Goal: Information Seeking & Learning: Learn about a topic

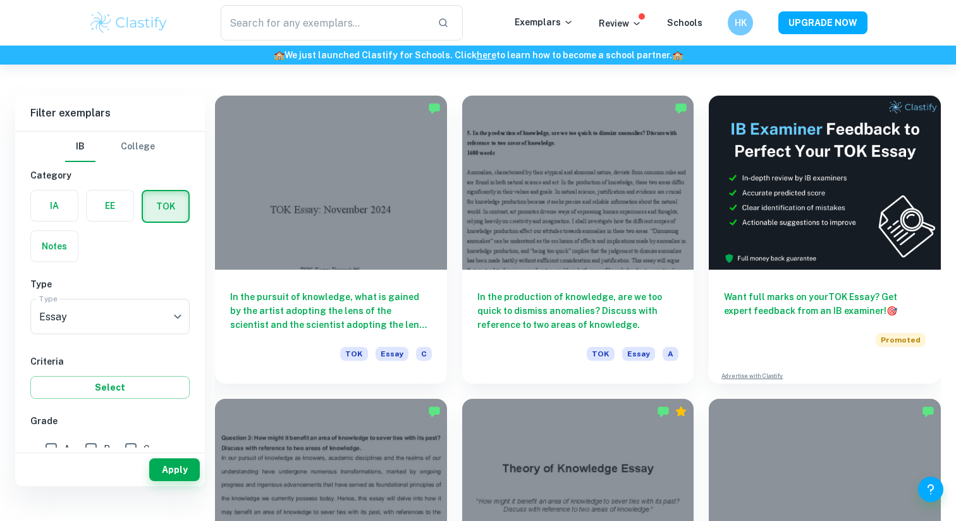
scroll to position [335, 0]
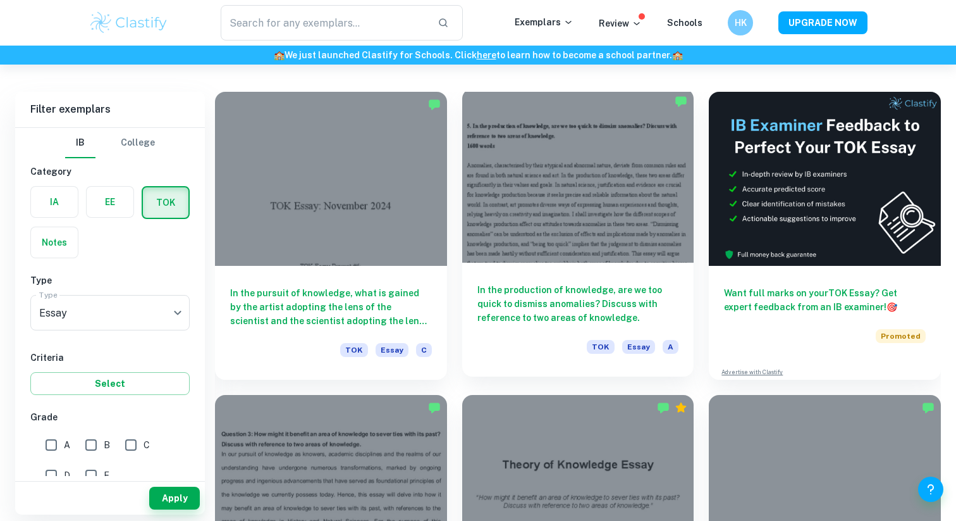
click at [604, 225] on div at bounding box center [578, 176] width 232 height 174
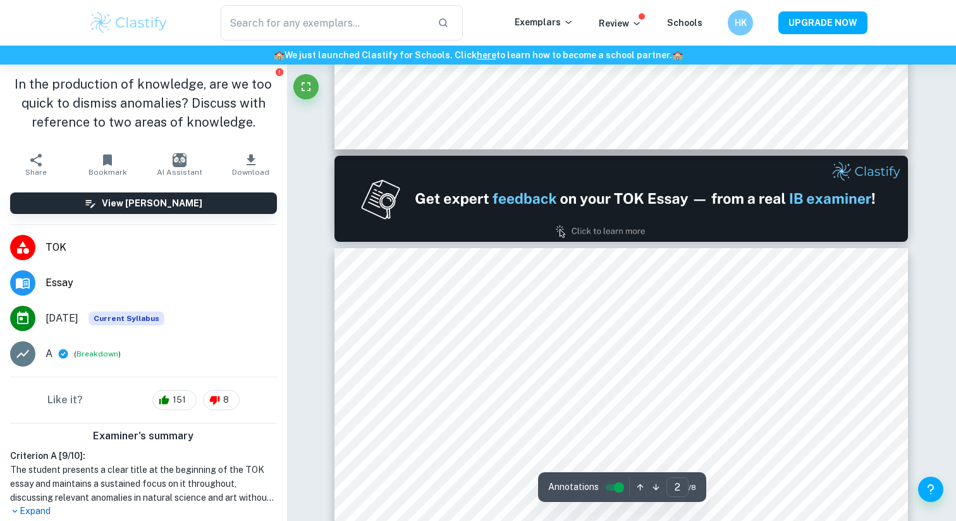
type input "1"
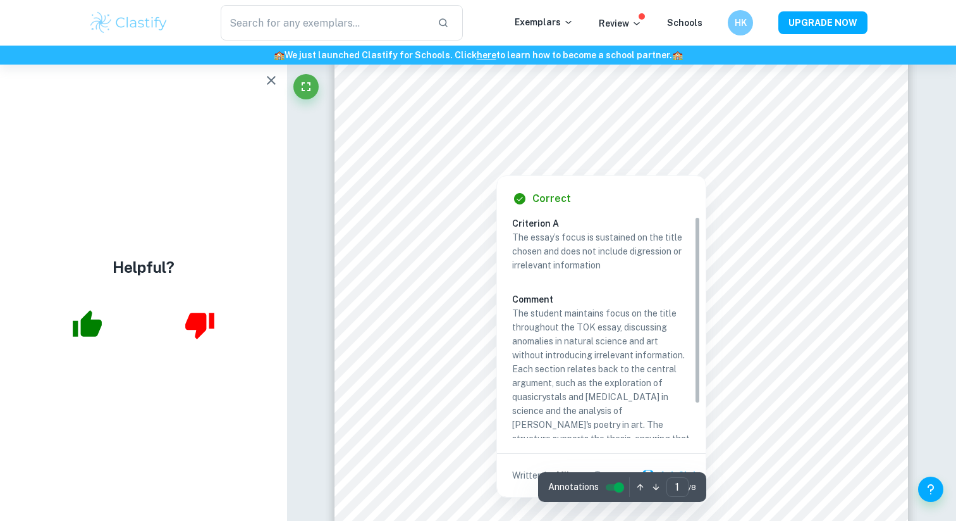
scroll to position [83, 0]
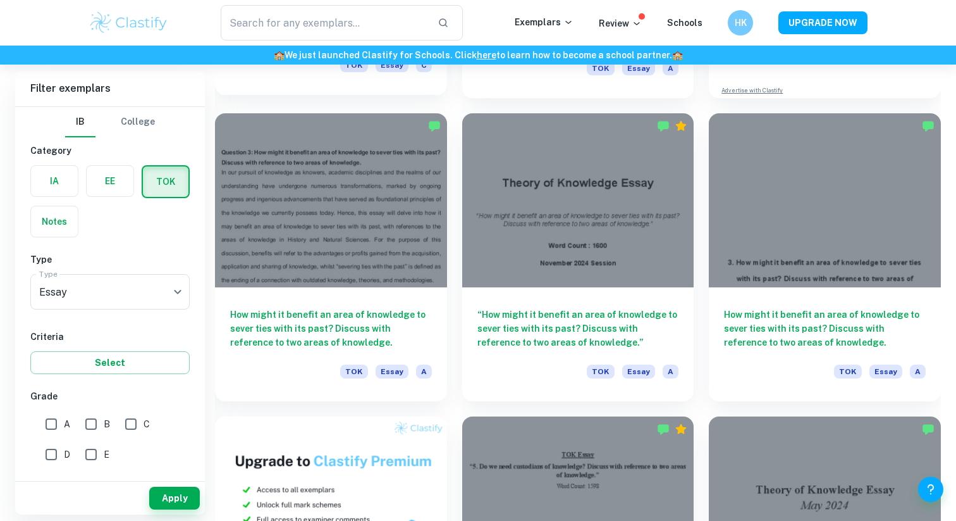
scroll to position [629, 0]
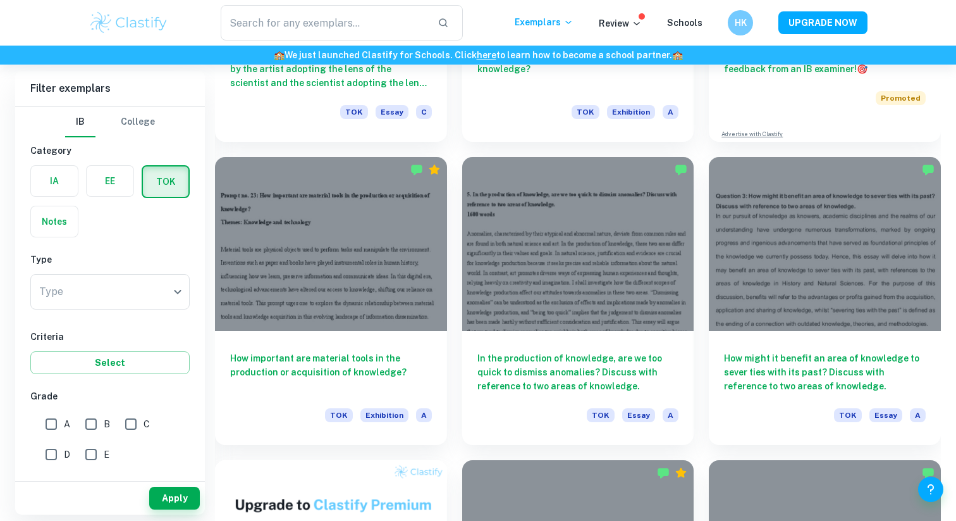
scroll to position [536, 0]
